Goal: Navigation & Orientation: Find specific page/section

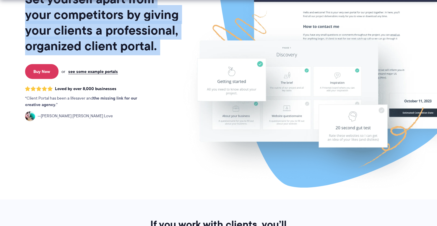
scroll to position [91, 0]
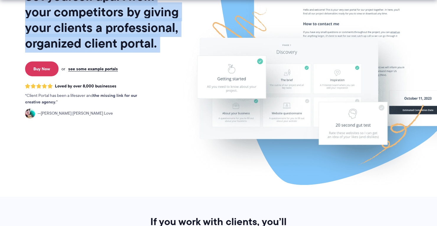
click at [260, 102] on img at bounding box center [337, 54] width 331 height 283
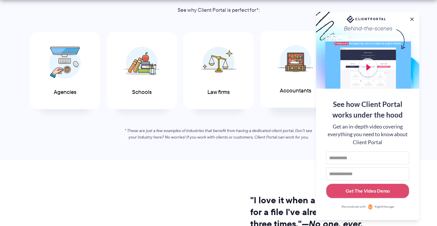
scroll to position [350, 0]
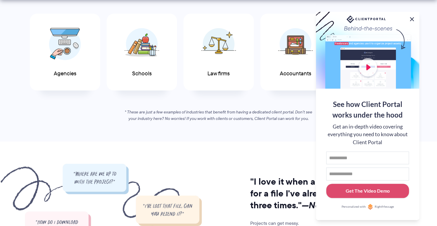
click at [410, 17] on button at bounding box center [411, 19] width 7 height 7
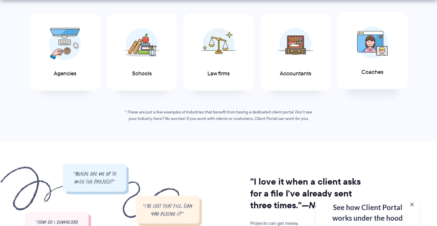
click at [357, 52] on img at bounding box center [372, 43] width 32 height 32
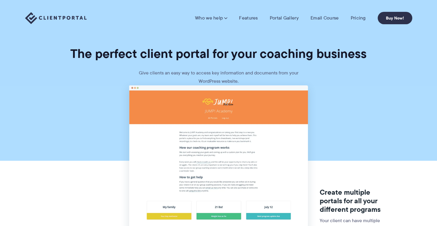
click at [284, 23] on nav "Who we help Who we help View pricing Agencies See how Client Portal can help gi…" at bounding box center [303, 18] width 217 height 12
click at [291, 19] on link "Portal Gallery" at bounding box center [284, 18] width 29 height 6
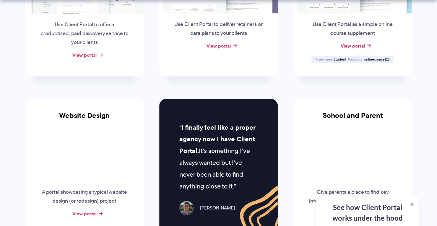
scroll to position [207, 0]
